Goal: Task Accomplishment & Management: Manage account settings

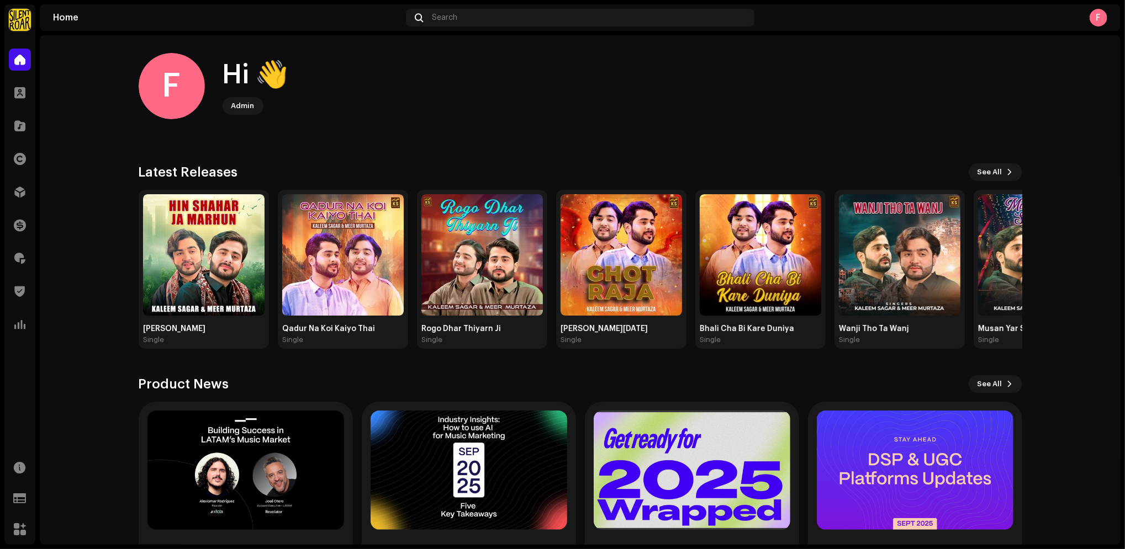
click at [1050, 105] on home-home "F Hi 👋 Admin Check out the latest Product Updates for Check Product Updates Lat…" at bounding box center [580, 323] width 1081 height 576
click at [20, 27] on img at bounding box center [20, 20] width 22 height 22
click at [180, 27] on span at bounding box center [183, 24] width 7 height 9
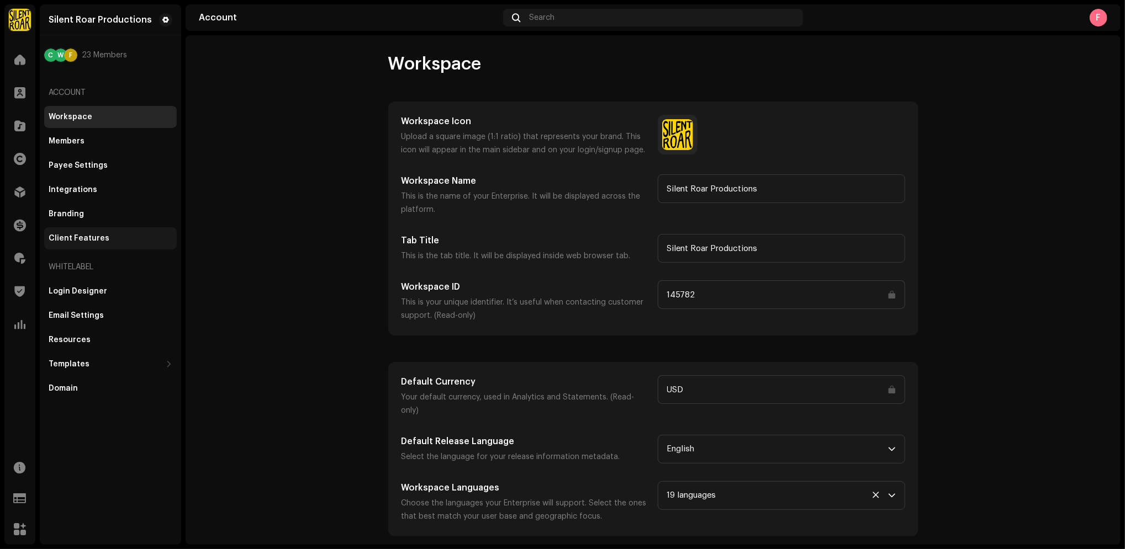
click at [86, 239] on div "Client Features" at bounding box center [79, 238] width 61 height 9
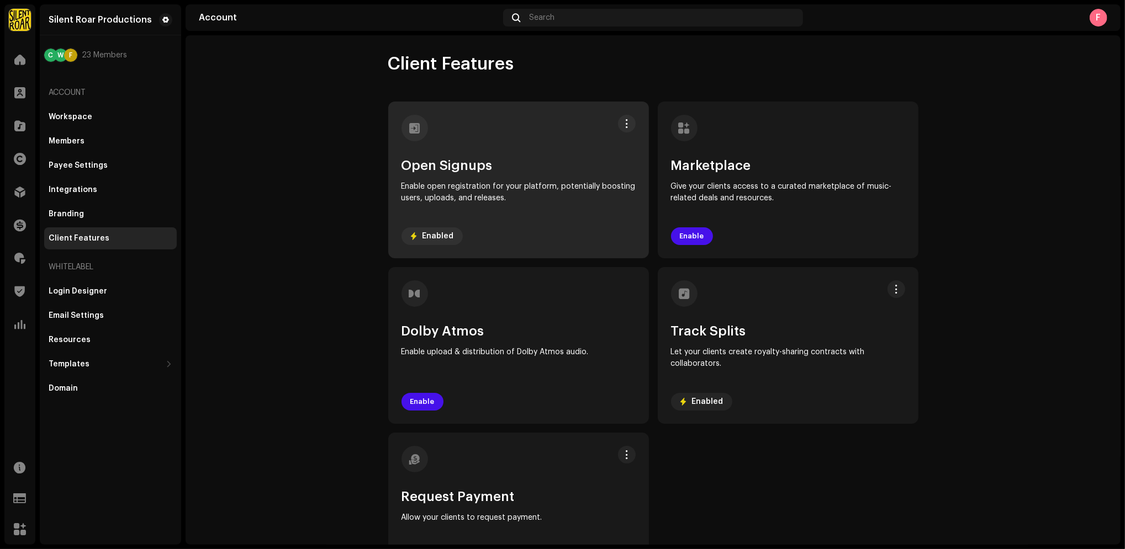
click at [436, 235] on strong "Enabled" at bounding box center [437, 236] width 31 height 9
click at [443, 243] on div "Enabled" at bounding box center [431, 237] width 61 height 18
click at [444, 239] on strong "Enabled" at bounding box center [437, 236] width 31 height 9
click at [620, 131] on button at bounding box center [627, 124] width 18 height 18
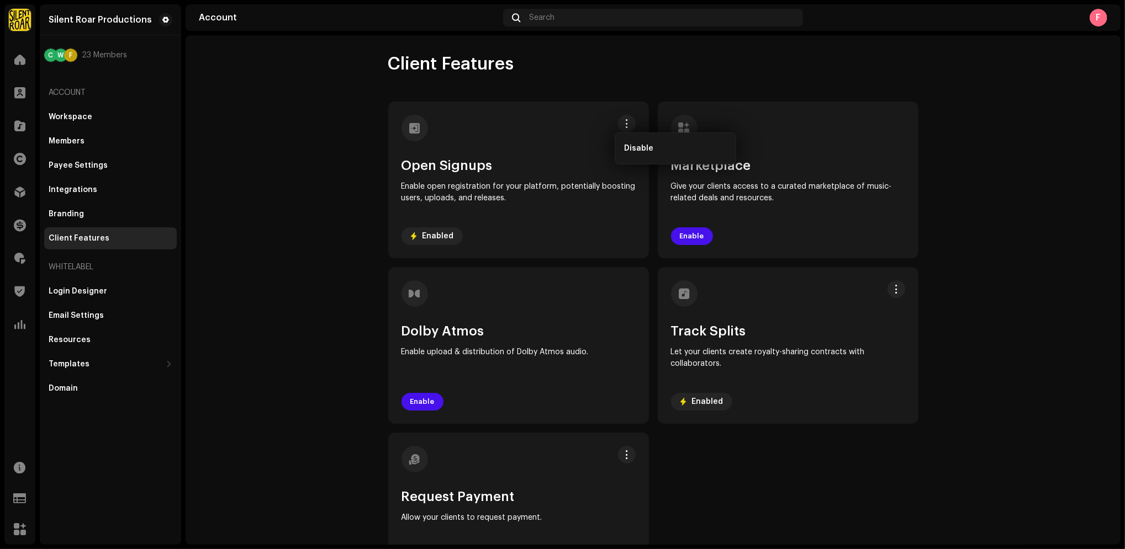
click at [255, 193] on account-client-features "Client Features Open Signups Enable open registration for your platform, potent…" at bounding box center [653, 321] width 935 height 537
click at [1093, 19] on div "F" at bounding box center [1098, 18] width 18 height 18
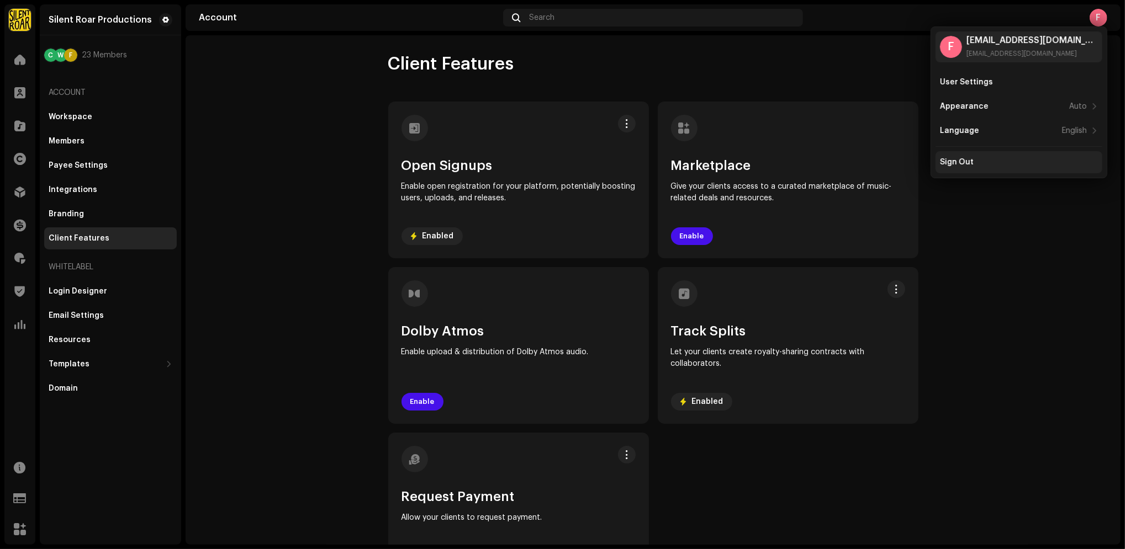
click at [982, 159] on div "Sign Out" at bounding box center [1019, 162] width 158 height 9
